Goal: Information Seeking & Learning: Learn about a topic

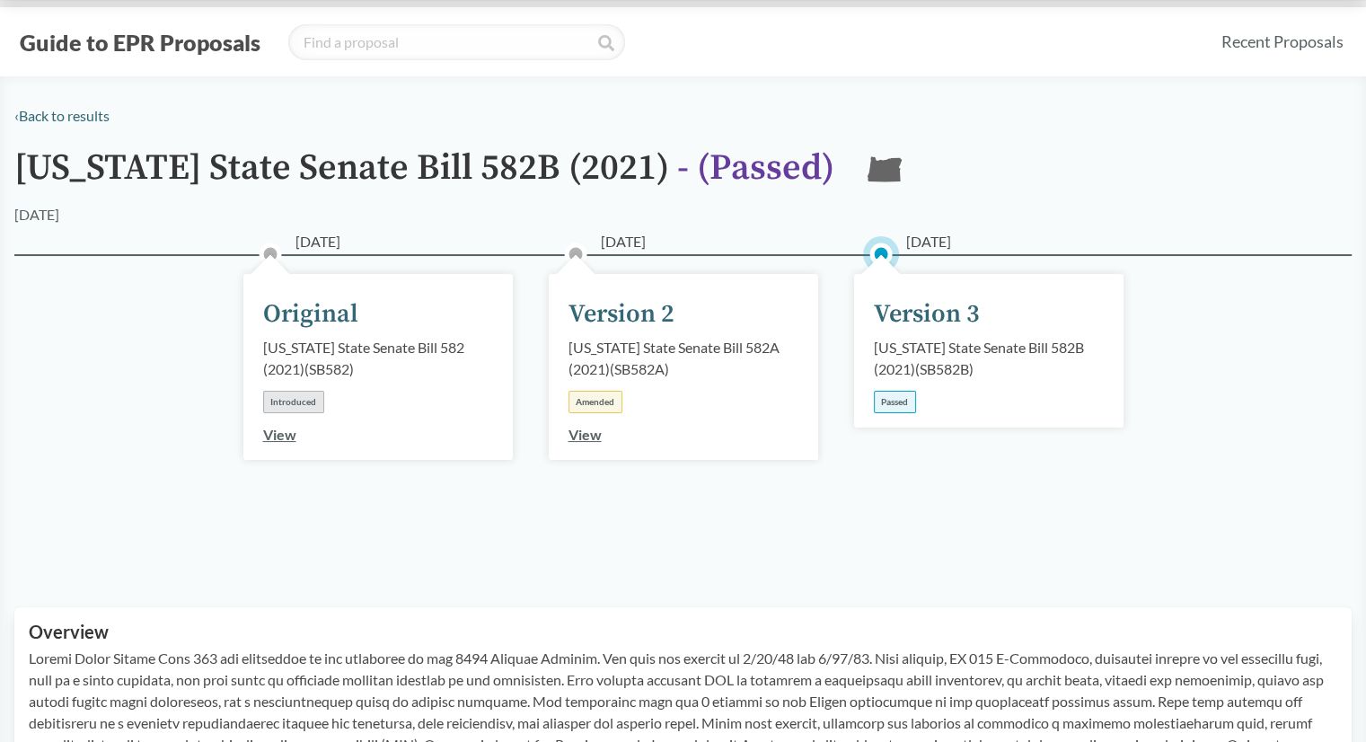
scroll to position [31, 0]
click at [77, 39] on button "Guide to EPR Proposals" at bounding box center [139, 40] width 251 height 29
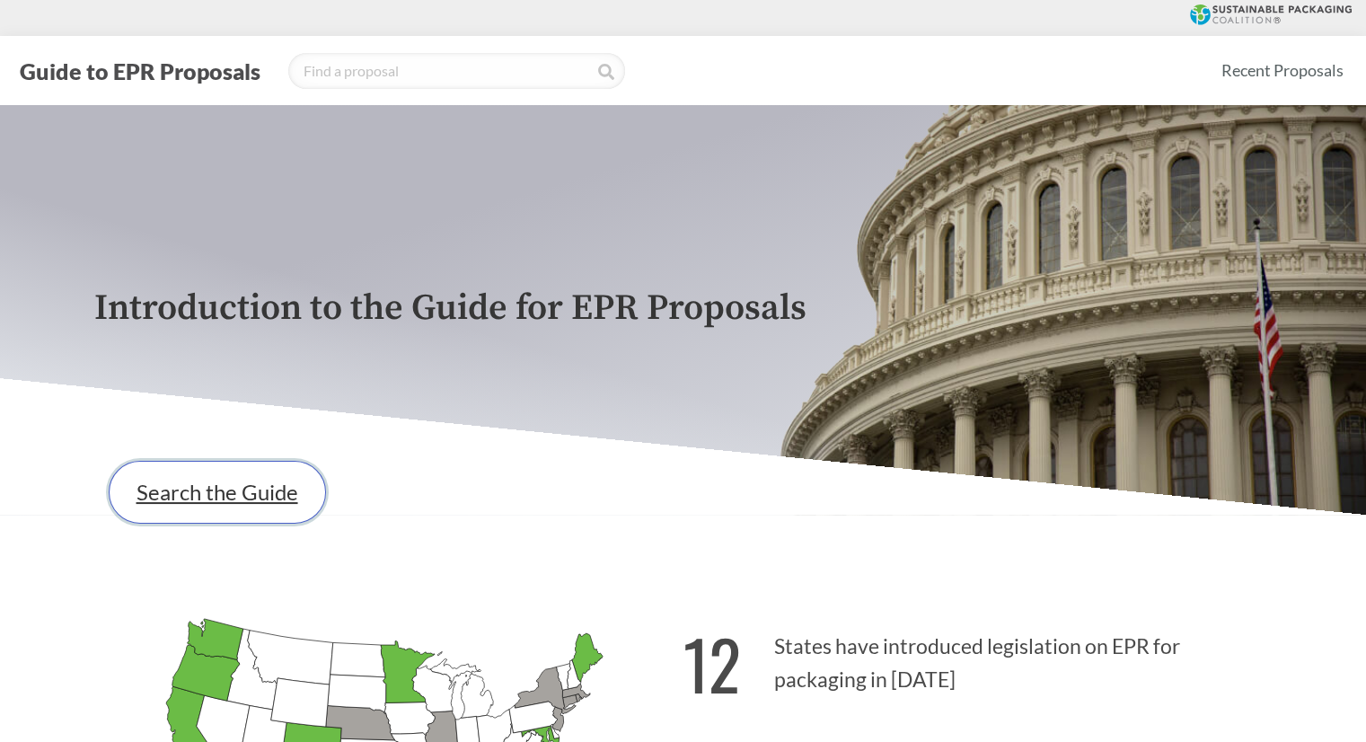
click at [158, 504] on link "Search the Guide" at bounding box center [217, 492] width 217 height 63
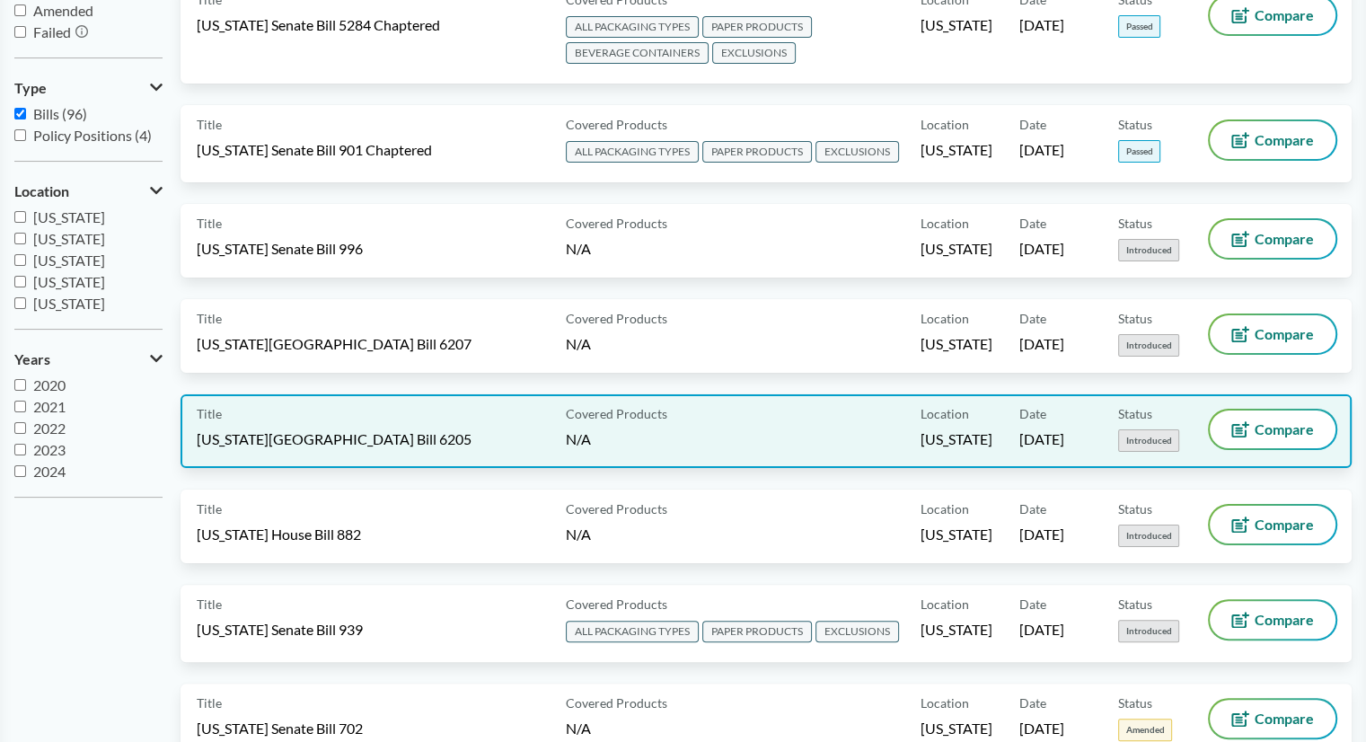
scroll to position [6324, 0]
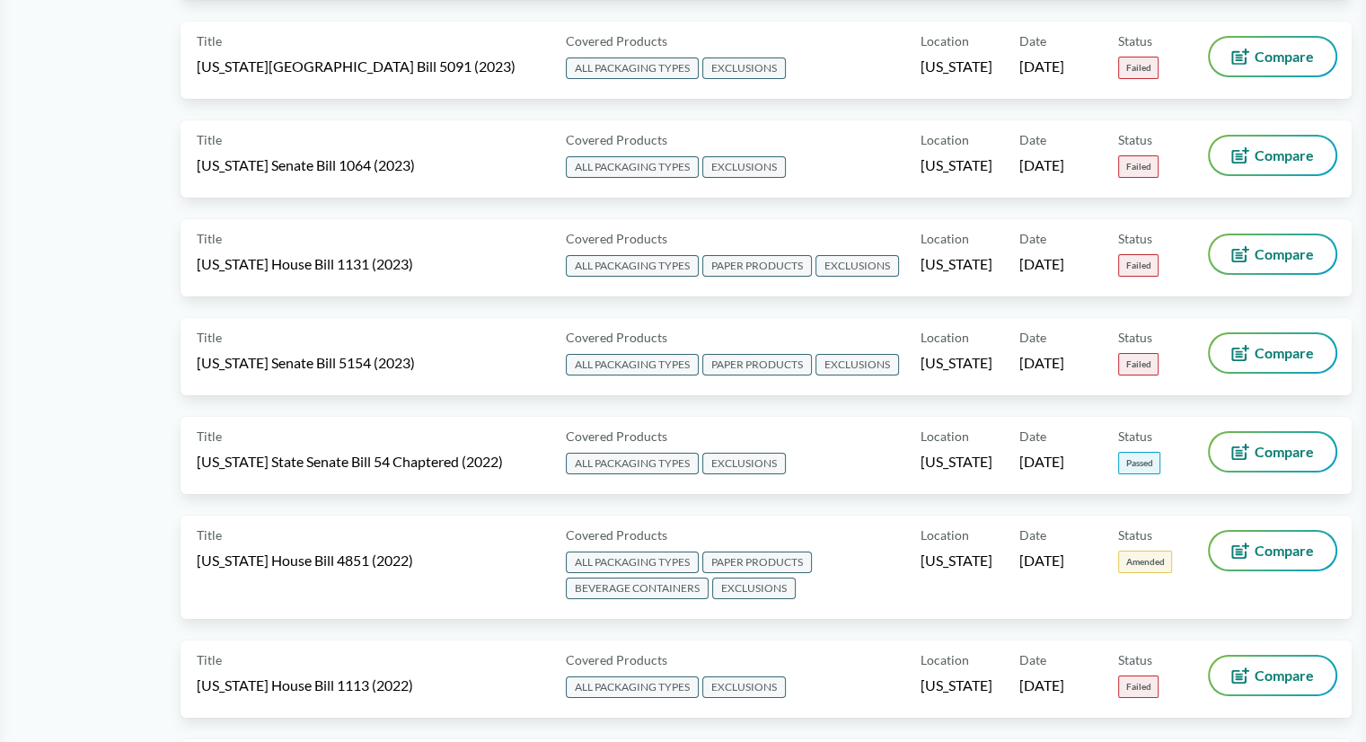
click at [334, 320] on div "Title [US_STATE] Senate Bill 5154 (2023) Covered Products ALL PACKAGING TYPES P…" at bounding box center [765, 367] width 1171 height 99
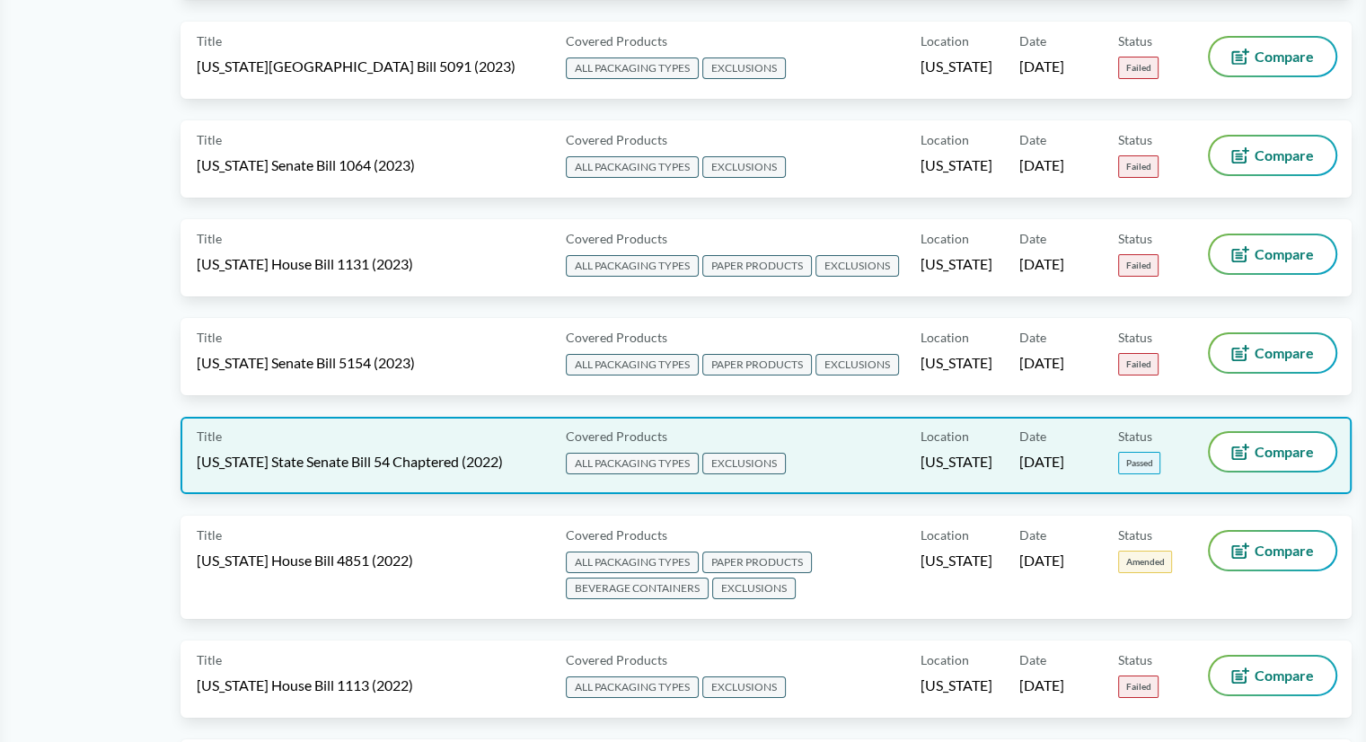
click at [334, 417] on div "Title [US_STATE] State Senate Bill 54 Chaptered (2022) Covered Products ALL PAC…" at bounding box center [765, 455] width 1171 height 77
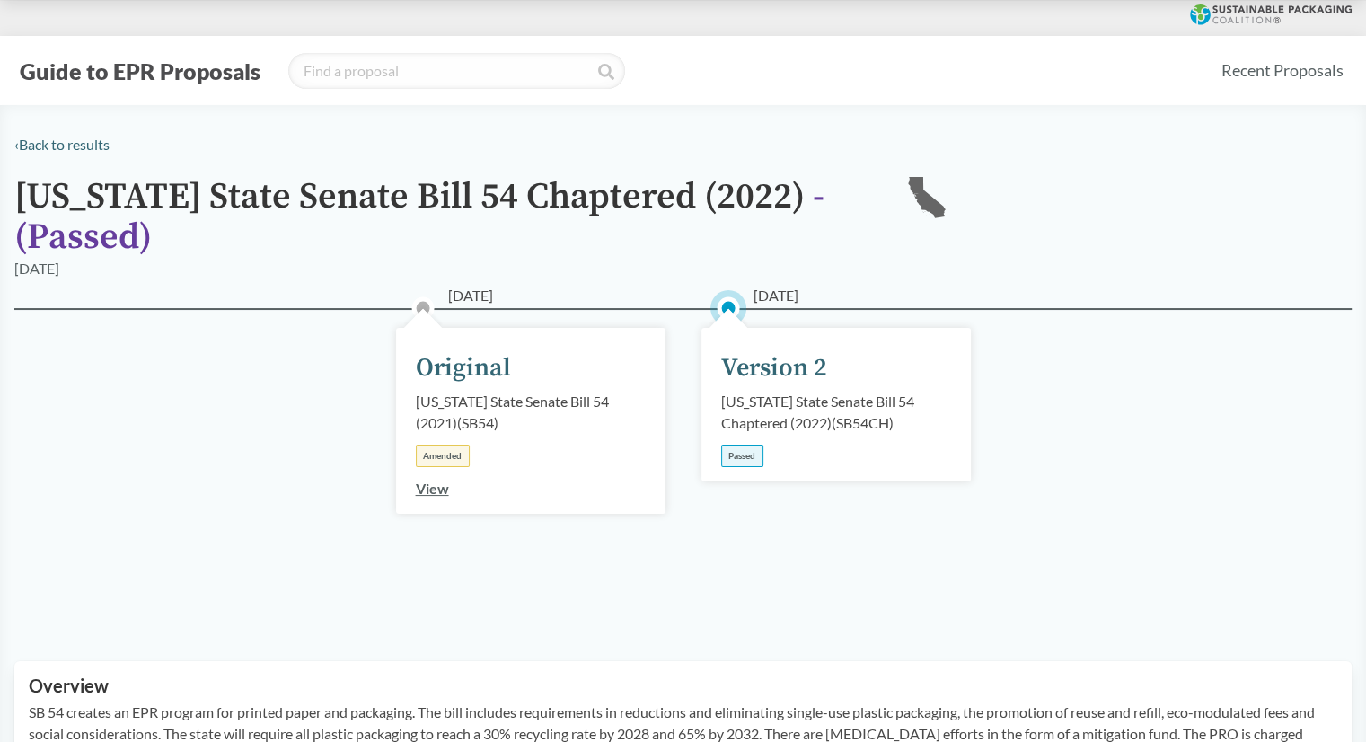
click at [334, 491] on link "View" at bounding box center [432, 488] width 33 height 17
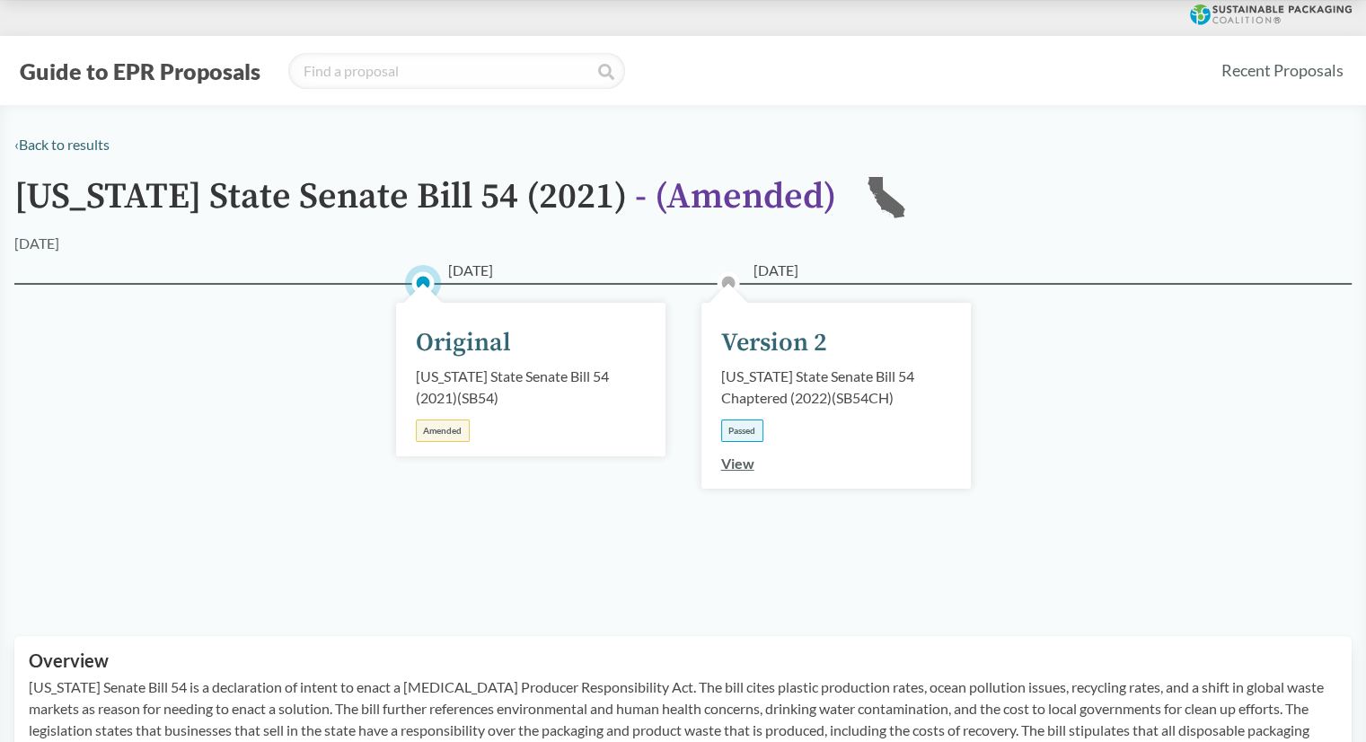
click at [334, 471] on div "View" at bounding box center [737, 464] width 33 height 22
drag, startPoint x: 783, startPoint y: 352, endPoint x: 726, endPoint y: 458, distance: 120.1
click at [334, 363] on div "[DATE] Version 2 [US_STATE] State Senate Bill 54 Chaptered (2022) ( SB54CH ) Pa…" at bounding box center [835, 396] width 269 height 186
click at [334, 465] on link "View" at bounding box center [737, 462] width 33 height 17
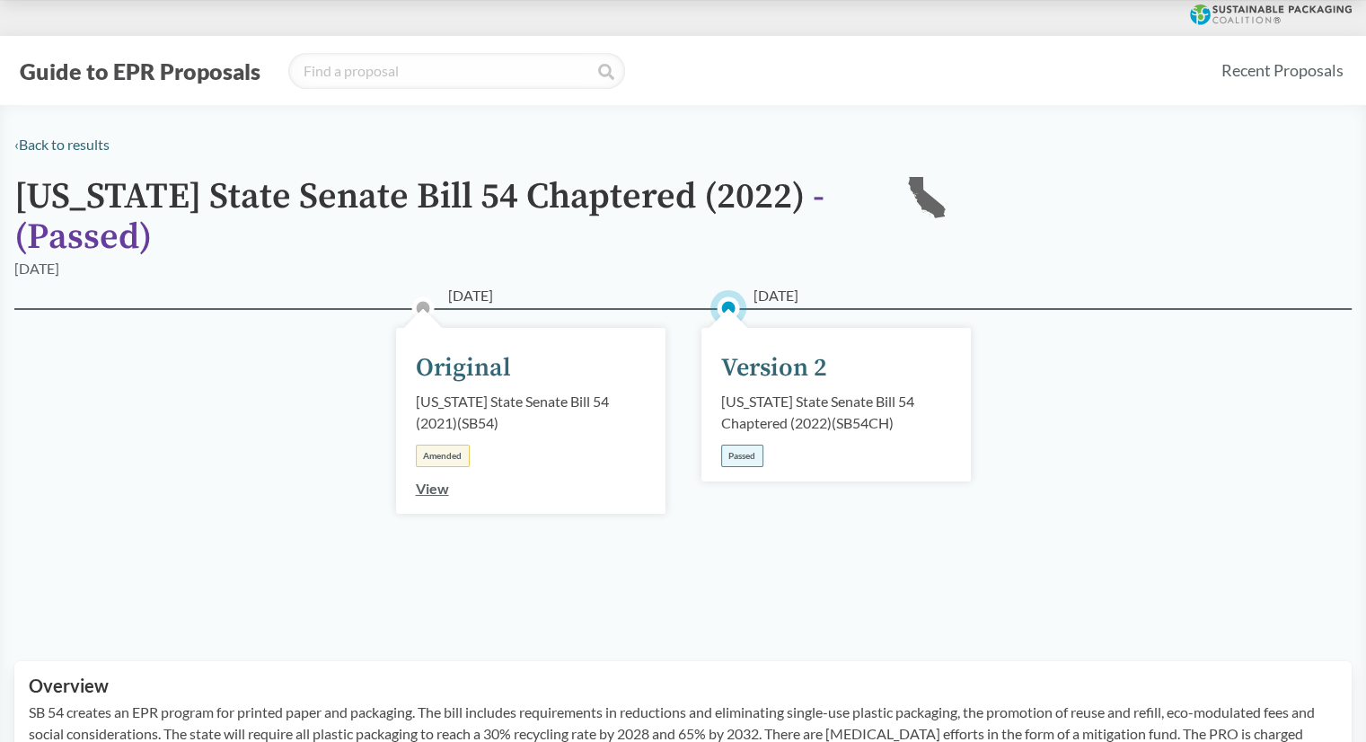
click at [334, 415] on div "[US_STATE] State Senate Bill 54 Chaptered (2022) ( SB54CH )" at bounding box center [836, 412] width 230 height 43
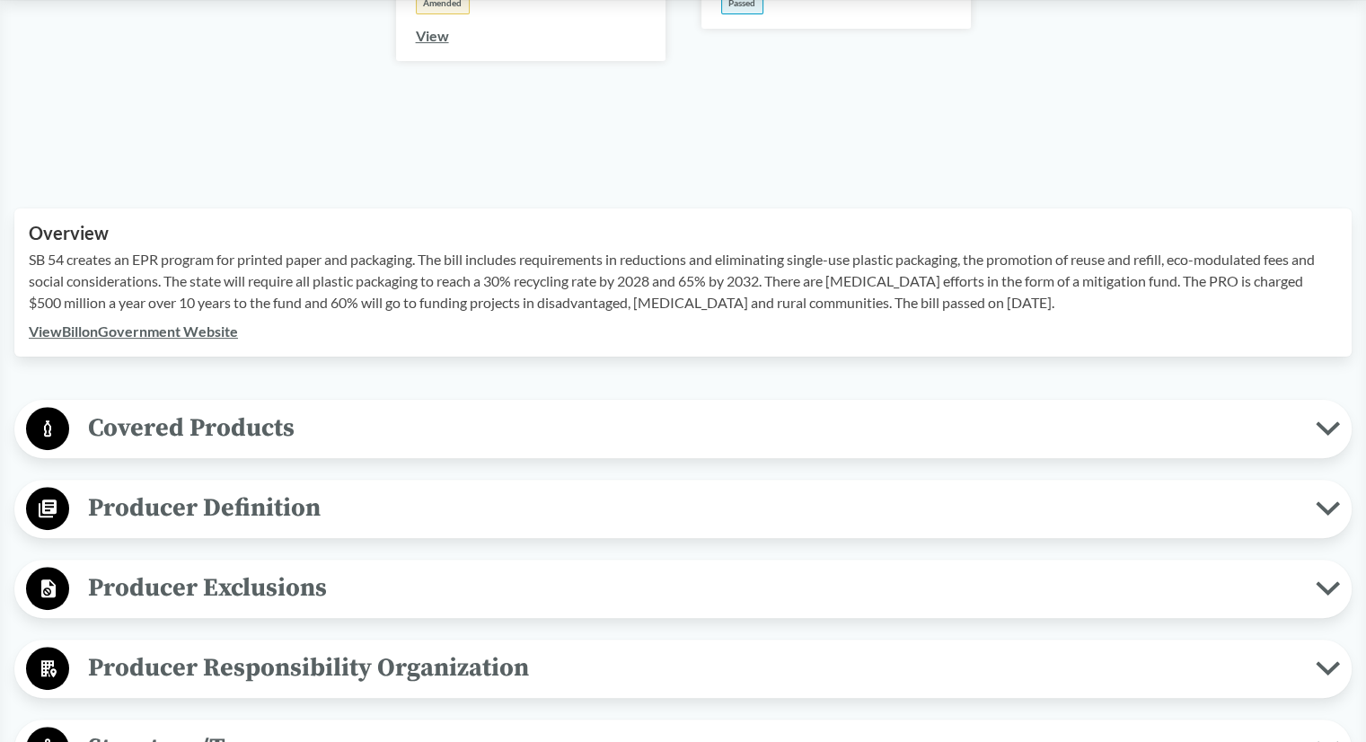
scroll to position [455, 0]
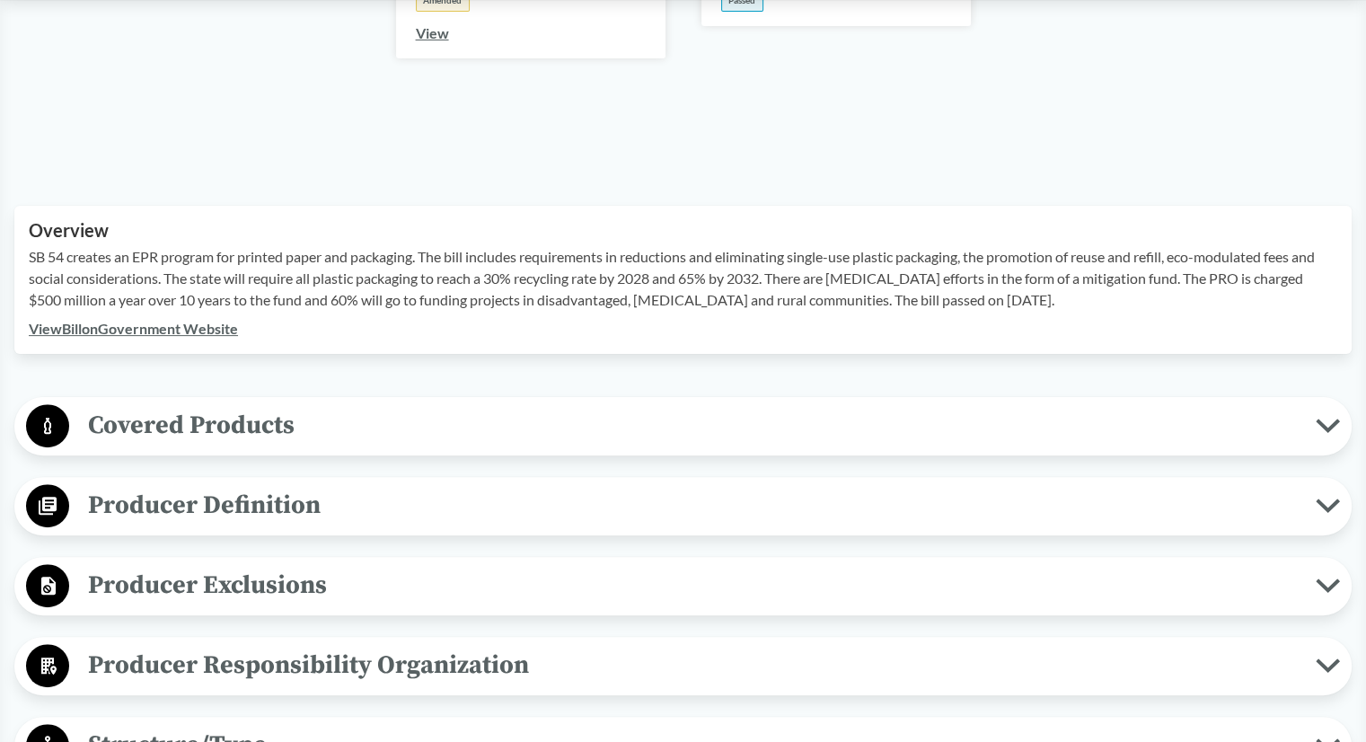
click at [204, 330] on link "View Bill on Government Website" at bounding box center [133, 328] width 209 height 17
